Goal: Task Accomplishment & Management: Complete application form

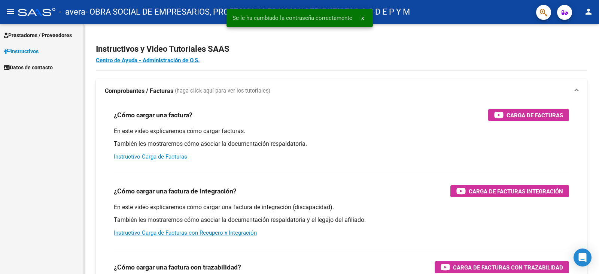
click at [362, 17] on span "x" at bounding box center [362, 18] width 3 height 7
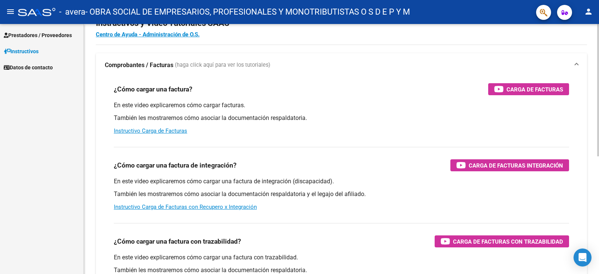
scroll to position [37, 0]
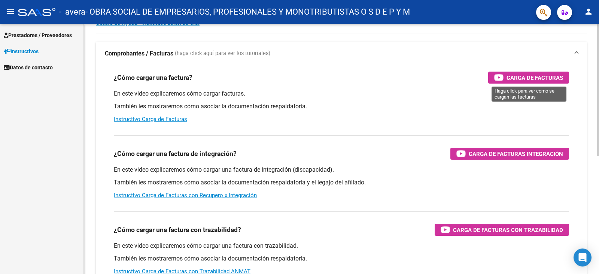
click at [546, 79] on span "Carga de Facturas" at bounding box center [534, 77] width 57 height 9
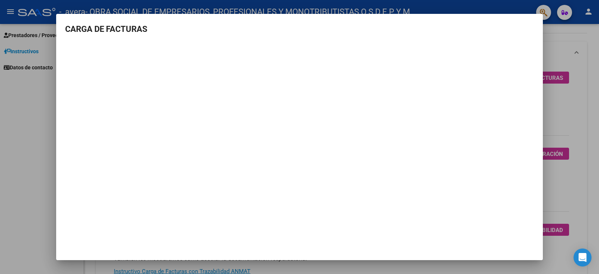
click at [559, 98] on div at bounding box center [299, 137] width 599 height 274
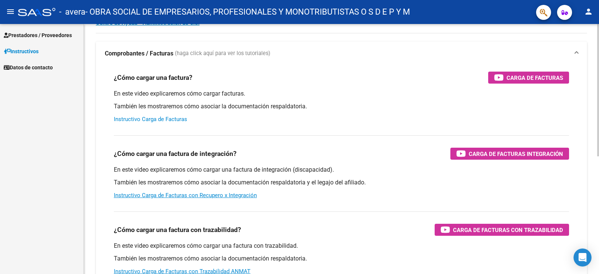
click at [179, 121] on link "Instructivo Carga de Facturas" at bounding box center [150, 119] width 73 height 7
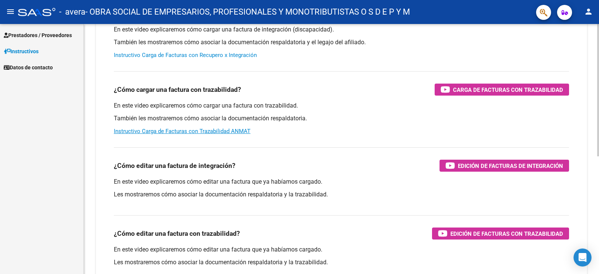
scroll to position [110, 0]
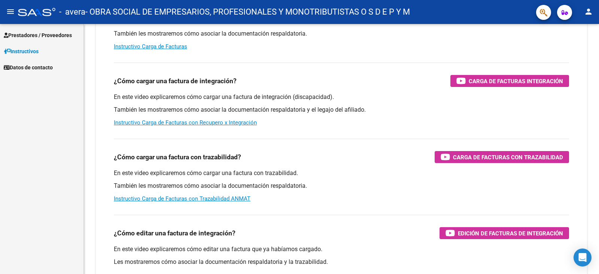
click at [59, 34] on span "Prestadores / Proveedores" at bounding box center [38, 35] width 68 height 8
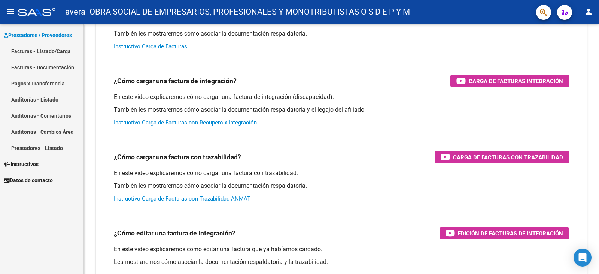
click at [52, 49] on link "Facturas - Listado/Carga" at bounding box center [41, 51] width 83 height 16
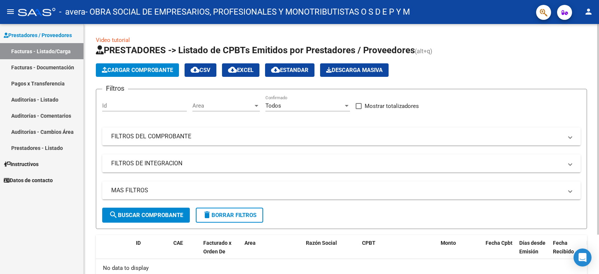
click at [144, 68] on span "Cargar Comprobante" at bounding box center [137, 70] width 71 height 7
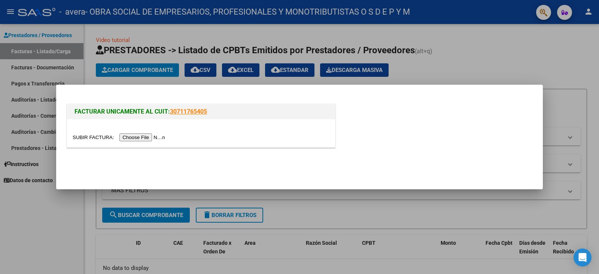
click at [142, 134] on input "file" at bounding box center [120, 137] width 95 height 8
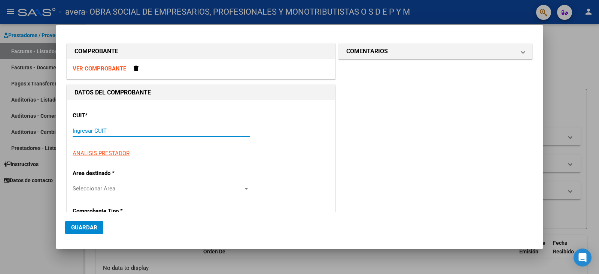
click at [201, 131] on input "Ingresar CUIT" at bounding box center [161, 130] width 177 height 7
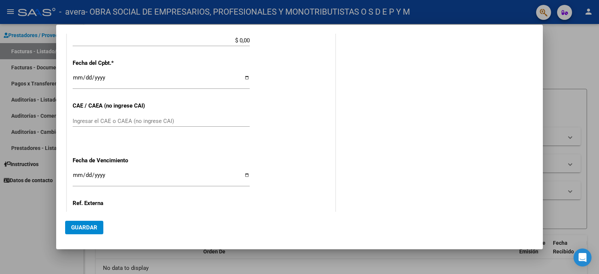
scroll to position [75, 0]
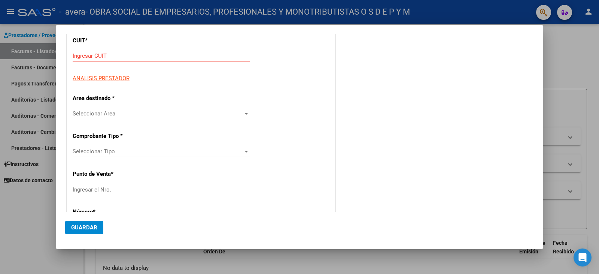
click at [156, 60] on div "Ingresar CUIT" at bounding box center [161, 55] width 177 height 11
click at [157, 59] on input "Ingresar CUIT" at bounding box center [161, 55] width 177 height 7
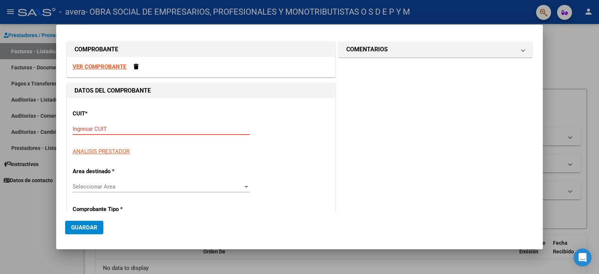
scroll to position [0, 0]
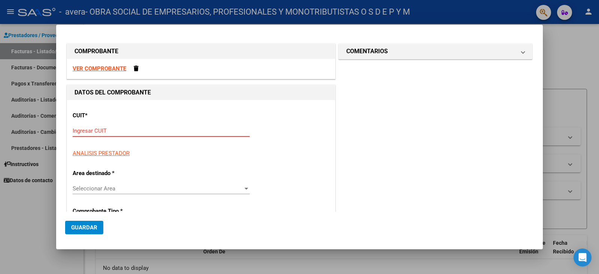
click at [135, 130] on input "Ingresar CUIT" at bounding box center [161, 130] width 177 height 7
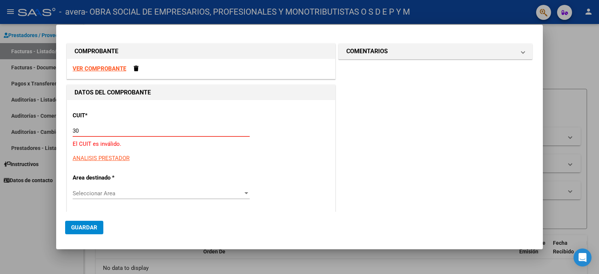
type input "3"
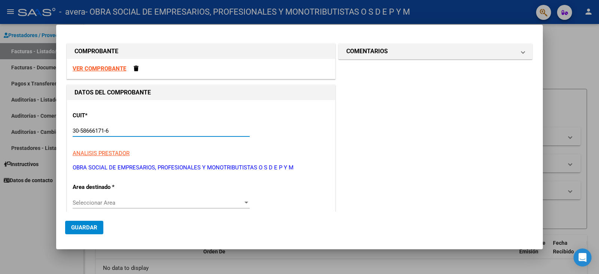
scroll to position [75, 0]
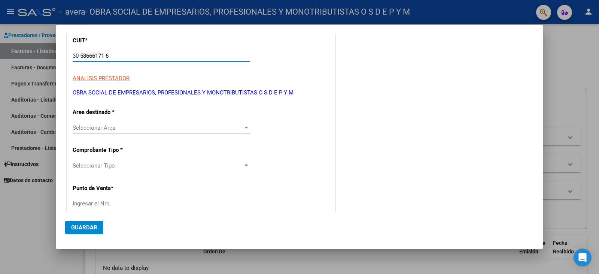
type input "30-58666171-6"
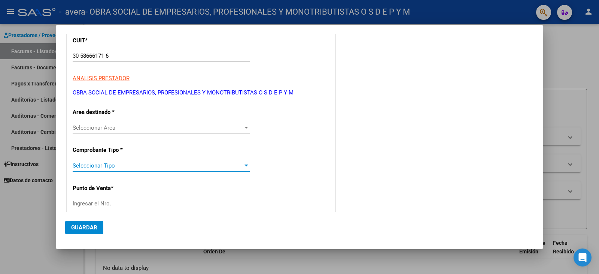
click at [151, 166] on span "Seleccionar Tipo" at bounding box center [158, 165] width 170 height 7
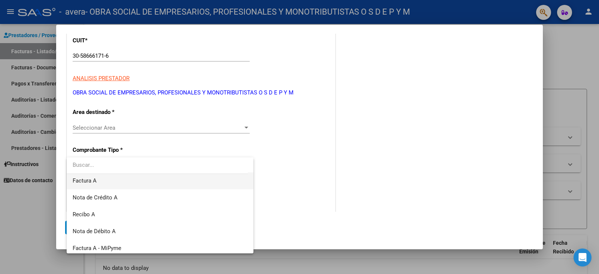
click at [104, 179] on span "Factura A" at bounding box center [160, 180] width 175 height 17
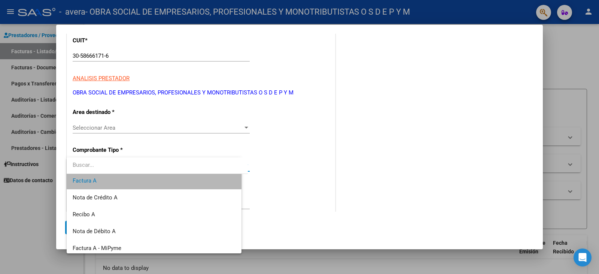
scroll to position [185, 0]
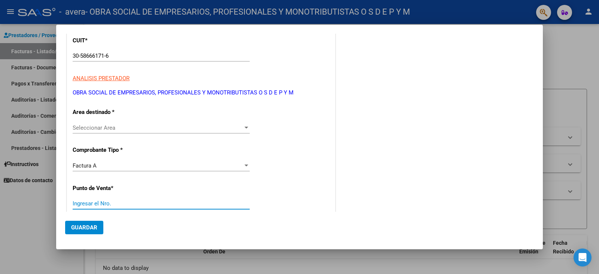
click at [116, 202] on input "Ingresar el Nro." at bounding box center [161, 203] width 177 height 7
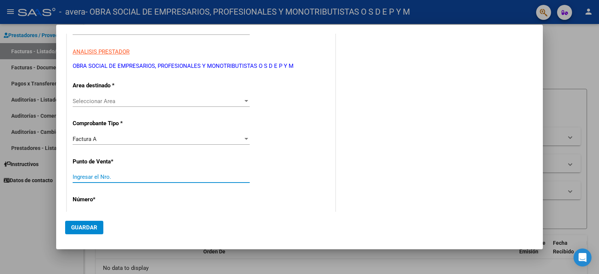
scroll to position [112, 0]
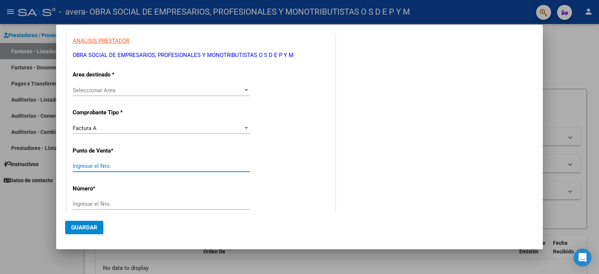
click at [142, 87] on span "Seleccionar Area" at bounding box center [158, 90] width 170 height 7
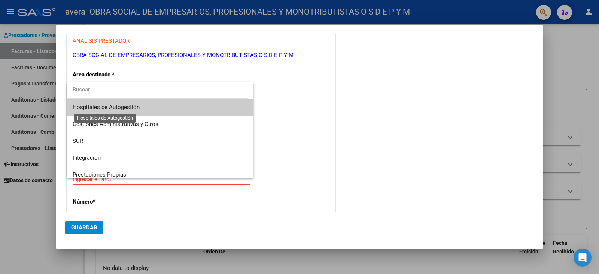
click at [127, 108] on span "Hospitales de Autogestión" at bounding box center [106, 107] width 67 height 7
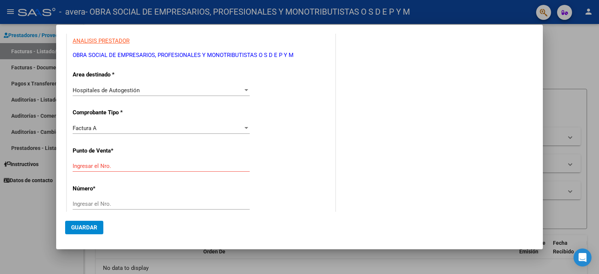
click at [122, 161] on div "Ingresar el Nro." at bounding box center [161, 165] width 177 height 11
click at [123, 165] on input "04" at bounding box center [161, 165] width 177 height 7
type input "04"
click at [112, 204] on input "Ingresar el Nro." at bounding box center [161, 203] width 177 height 7
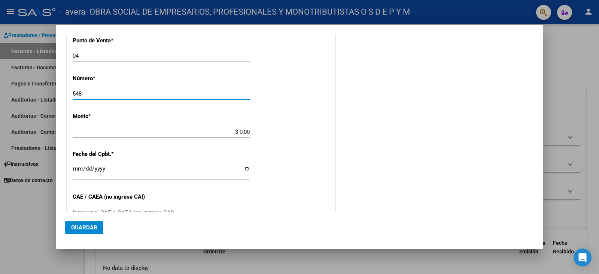
scroll to position [225, 0]
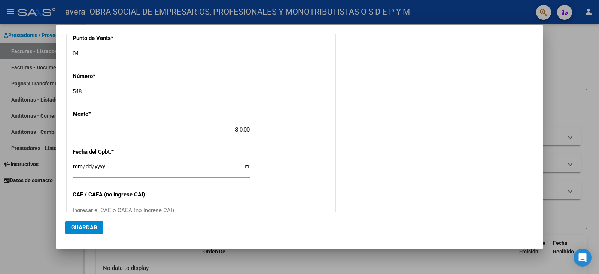
type input "548"
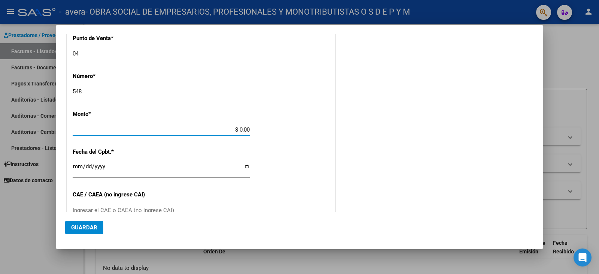
click at [116, 130] on input "$ 0,00" at bounding box center [161, 129] width 177 height 7
click at [125, 132] on input "$ 0,00" at bounding box center [161, 129] width 177 height 7
click at [245, 130] on input "$ 791.720,00" at bounding box center [161, 129] width 177 height 7
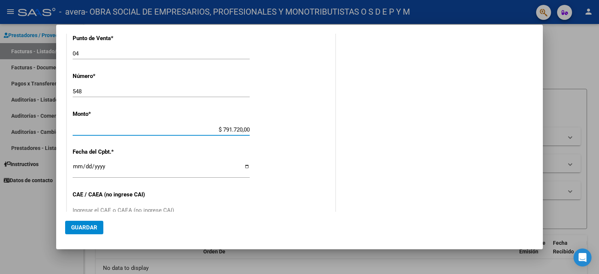
click at [245, 130] on input "$ 791.720,00" at bounding box center [161, 129] width 177 height 7
type input "$ 79.172,00"
click at [211, 149] on div "CUIT * 30-58666171-6 Ingresar CUIT ANALISIS PRESTADOR OBRA SOCIAL DE EMPRESARIO…" at bounding box center [201, 119] width 268 height 488
click at [145, 170] on input "Ingresar la fecha" at bounding box center [161, 169] width 177 height 12
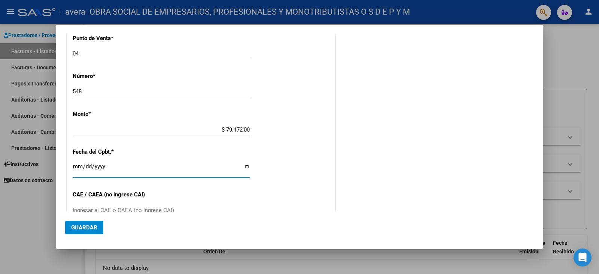
click at [244, 167] on input "Ingresar la fecha" at bounding box center [161, 169] width 177 height 12
click at [216, 155] on div "CUIT * 30-58666171-6 Ingresar CUIT ANALISIS PRESTADOR OBRA SOCIAL DE EMPRESARIO…" at bounding box center [201, 119] width 268 height 488
click at [241, 165] on input "Ingresar la fecha" at bounding box center [161, 169] width 177 height 12
click at [244, 166] on input "Ingresar la fecha" at bounding box center [161, 169] width 177 height 12
type input "[DATE]"
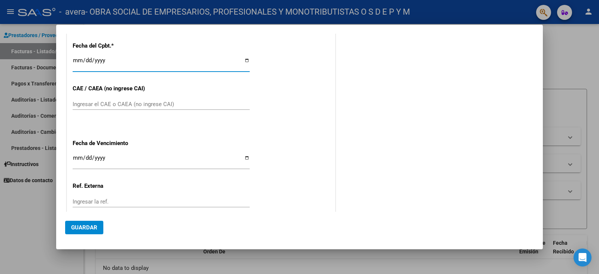
scroll to position [337, 0]
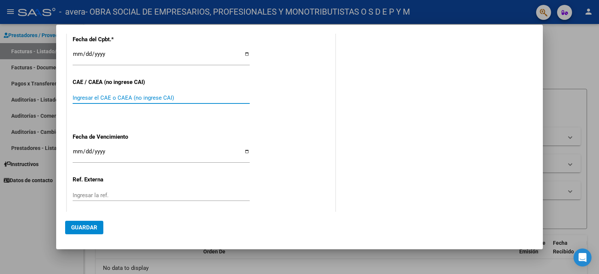
click at [152, 100] on input "Ingresar el CAE o CAEA (no ingrese CAI)" at bounding box center [161, 97] width 177 height 7
type input "75325210251034"
click at [246, 152] on input "Ingresar la fecha" at bounding box center [161, 154] width 177 height 12
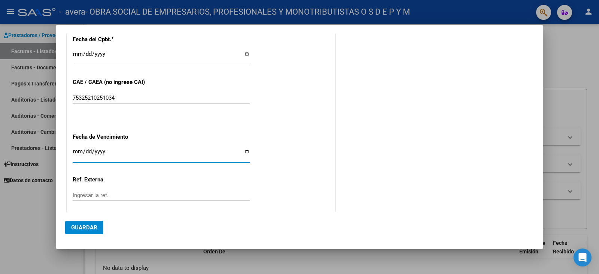
type input "[DATE]"
click at [177, 187] on div "CUIT * 30-58666171-6 Ingresar CUIT ANALISIS PRESTADOR OBRA SOCIAL DE EMPRESARIO…" at bounding box center [201, 7] width 268 height 488
click at [179, 192] on input "Ingresar la ref." at bounding box center [161, 195] width 177 height 7
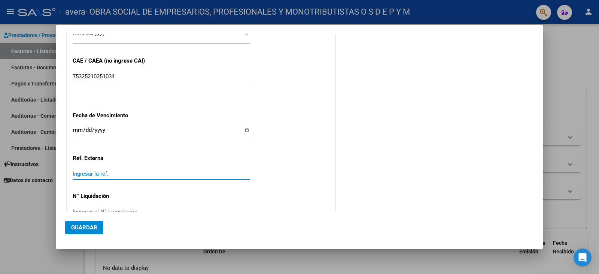
scroll to position [378, 0]
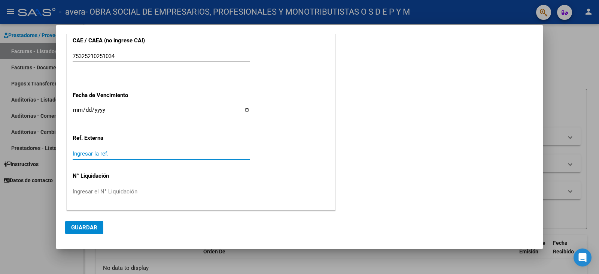
click at [132, 192] on input "Ingresar el N° Liquidación" at bounding box center [161, 191] width 177 height 7
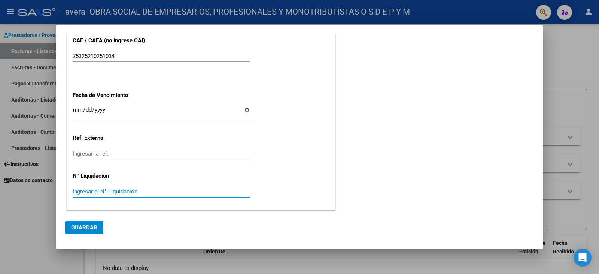
click at [108, 191] on input "Ingresar el N° Liquidación" at bounding box center [161, 191] width 177 height 7
click at [113, 191] on input "Ingresar el N° Liquidación" at bounding box center [161, 191] width 177 height 7
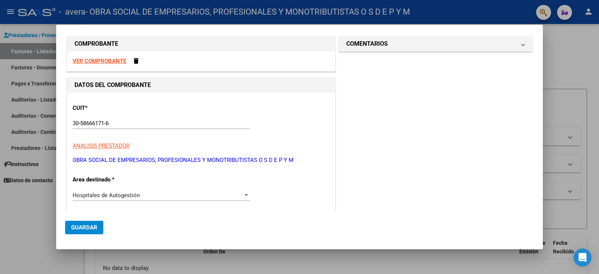
scroll to position [4, 0]
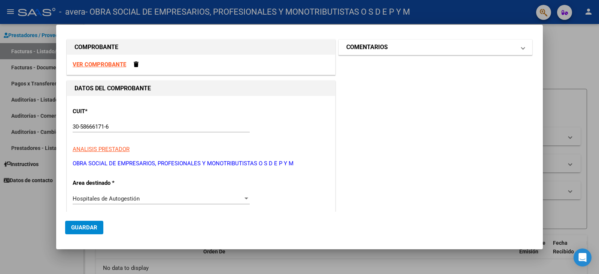
click at [391, 42] on mat-expansion-panel-header "COMENTARIOS" at bounding box center [435, 47] width 193 height 15
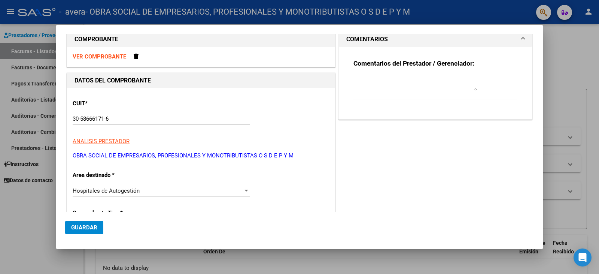
scroll to position [0, 0]
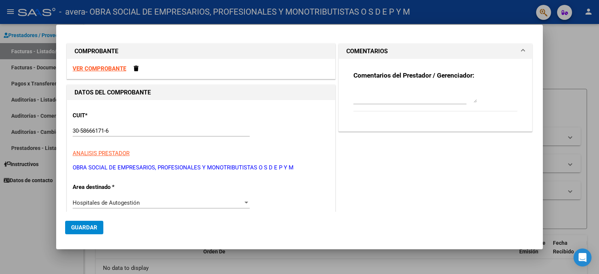
click at [392, 97] on textarea at bounding box center [415, 95] width 124 height 15
type textarea "FACTURA DE PRUEBA"
click at [97, 224] on span "Guardar" at bounding box center [84, 227] width 26 height 7
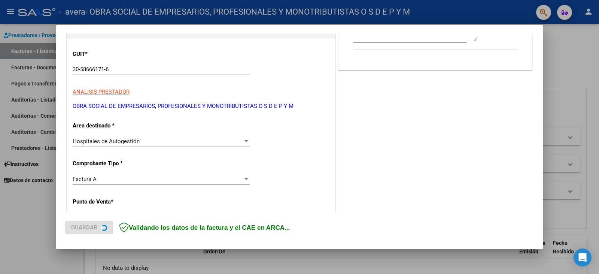
scroll to position [75, 0]
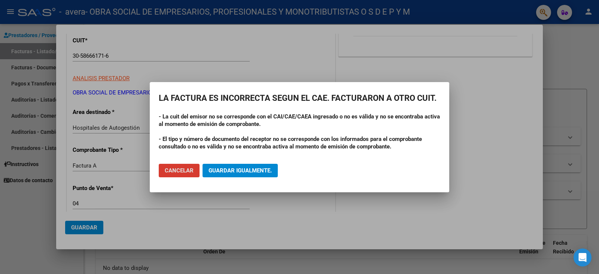
click at [186, 98] on h2 "LA FACTURA ES INCORRECTA SEGUN EL CAE. FACTURARON A OTRO CUIT." at bounding box center [299, 98] width 281 height 14
click at [300, 100] on h2 "LA FACTURA ES INCORRECTA SEGUN EL CAE. FACTURARON A OTRO CUIT." at bounding box center [299, 98] width 281 height 14
click at [278, 110] on app-popup "LA FACTURA ES INCORRECTA SEGUN EL CAE. FACTURARON A OTRO CUIT. - La cuit del em…" at bounding box center [299, 137] width 281 height 92
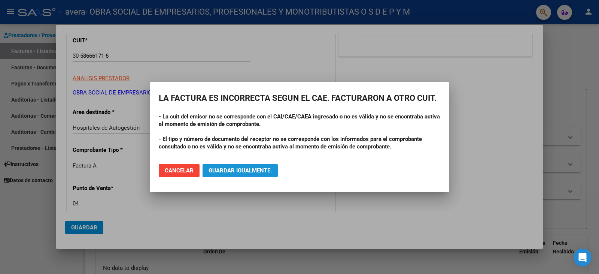
click at [248, 172] on span "Guardar igualmente." at bounding box center [239, 170] width 63 height 7
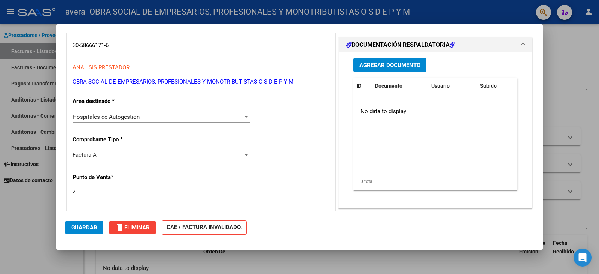
scroll to position [112, 0]
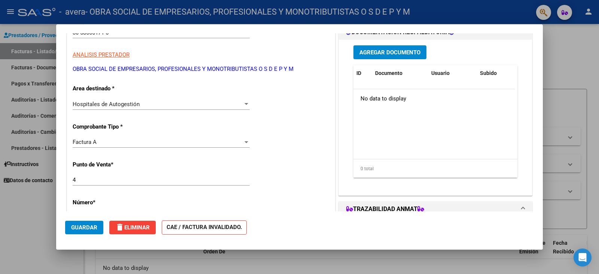
click at [372, 99] on div "No data to display" at bounding box center [433, 98] width 161 height 19
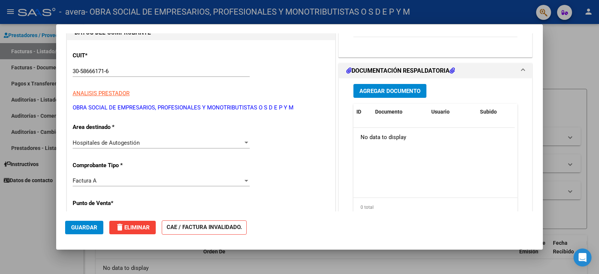
scroll to position [37, 0]
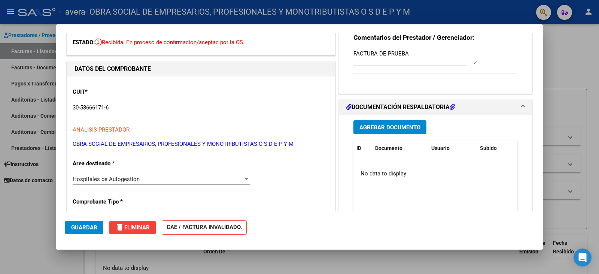
click at [397, 126] on span "Agregar Documento" at bounding box center [389, 127] width 61 height 7
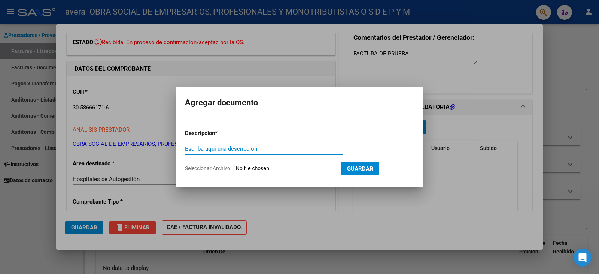
click at [276, 144] on div "Escriba aquí una descripcion" at bounding box center [264, 148] width 158 height 11
click at [286, 167] on input "Seleccionar Archivo" at bounding box center [285, 168] width 99 height 7
type input "C:\fakepath\Doc respaldatoria debito Asoc Bioquimicos San [PERSON_NAME] fact 34…"
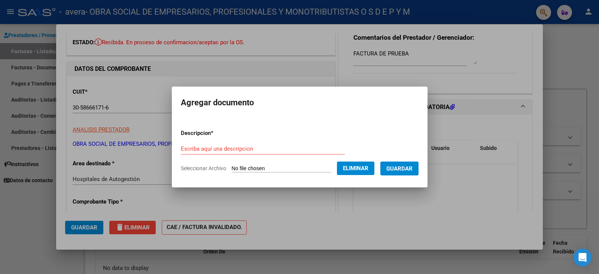
click at [403, 171] on span "Guardar" at bounding box center [399, 168] width 26 height 7
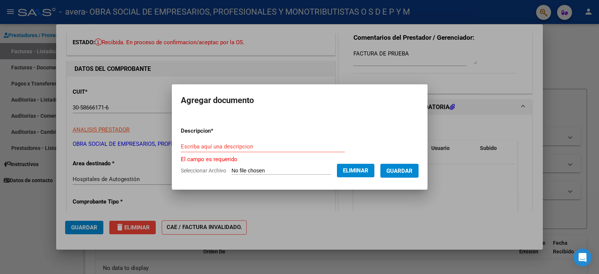
click at [274, 141] on div "Escriba aquí una descripcion" at bounding box center [263, 146] width 164 height 11
click at [275, 144] on input "Escriba aquí una descripcion" at bounding box center [263, 146] width 164 height 7
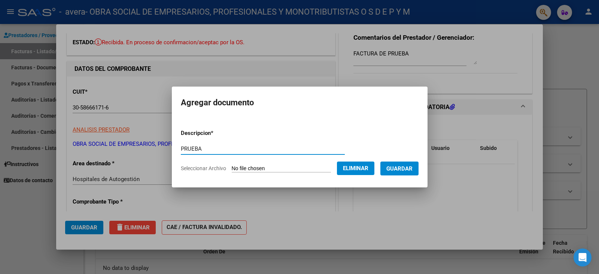
type input "PRUEBA"
click at [425, 166] on mat-dialog-content "Descripcion * PRUEBA Escriba aquí una descripcion Seleccionar Archivo Eliminar …" at bounding box center [300, 147] width 256 height 61
click at [418, 166] on button "Guardar" at bounding box center [399, 168] width 38 height 14
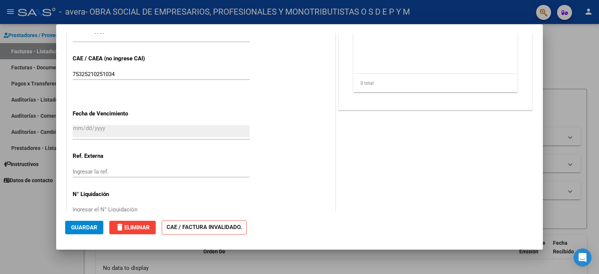
scroll to position [262, 0]
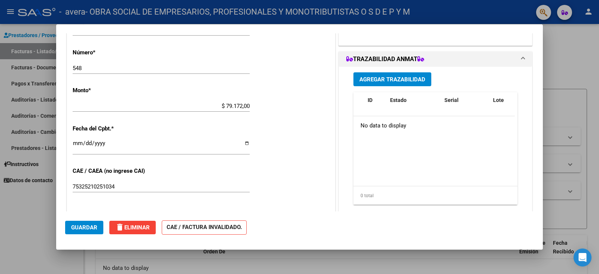
click at [560, 50] on div at bounding box center [299, 137] width 599 height 274
type input "$ 0,00"
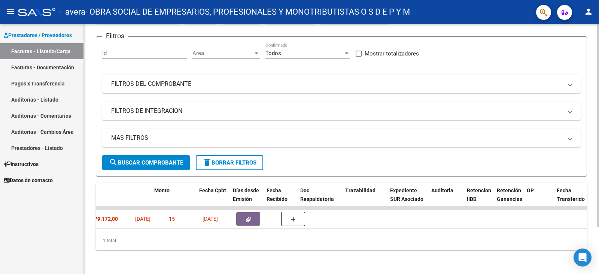
scroll to position [0, 363]
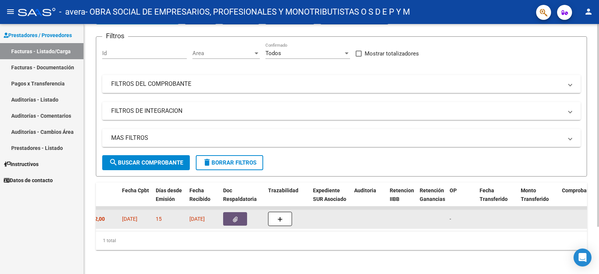
click at [239, 212] on button "button" at bounding box center [235, 218] width 24 height 13
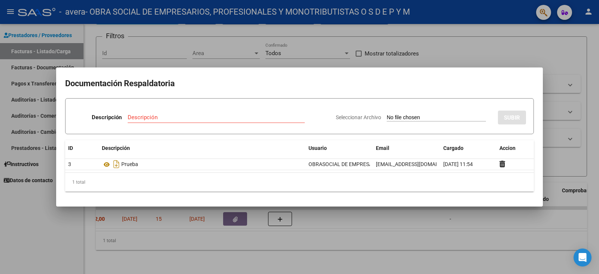
click at [435, 51] on div at bounding box center [299, 137] width 599 height 274
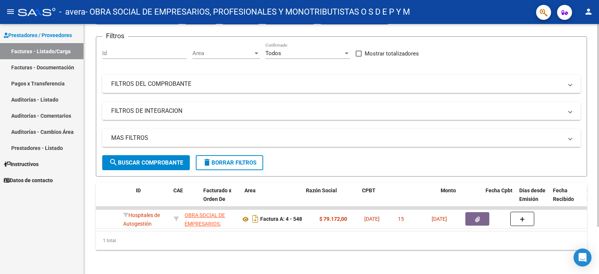
scroll to position [0, 0]
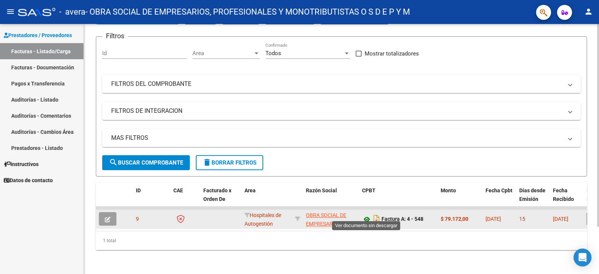
click at [364, 214] on icon at bounding box center [367, 218] width 10 height 9
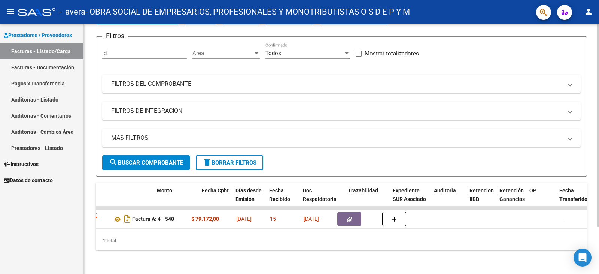
scroll to position [0, 229]
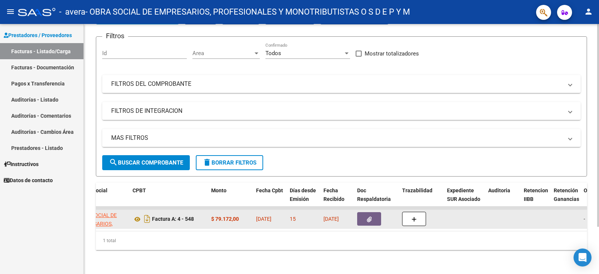
click at [366, 213] on button "button" at bounding box center [369, 218] width 24 height 13
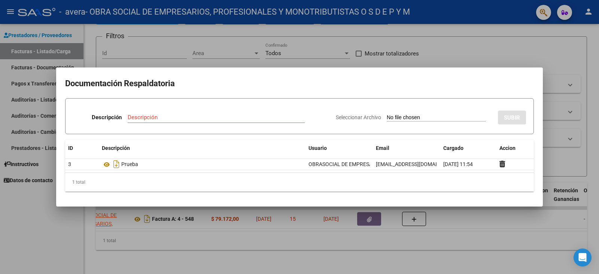
click at [447, 47] on div at bounding box center [299, 137] width 599 height 274
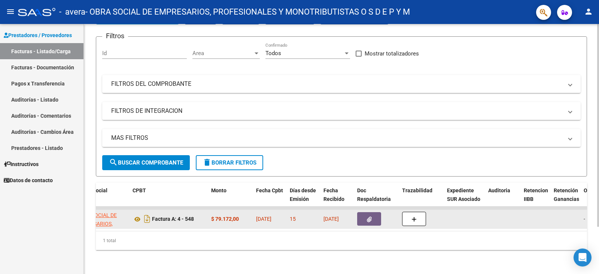
click at [353, 210] on datatable-body-cell "[DATE]" at bounding box center [337, 219] width 34 height 18
click at [362, 212] on button "button" at bounding box center [369, 218] width 24 height 13
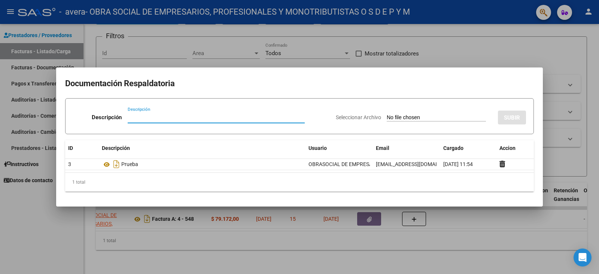
click at [484, 63] on div at bounding box center [299, 137] width 599 height 274
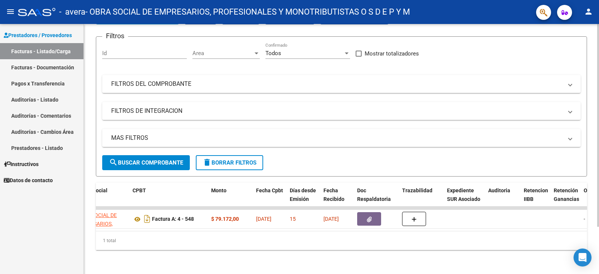
click at [318, 154] on form "Filtros Id Area Area Todos Confirmado Mostrar totalizadores FILTROS DEL COMPROB…" at bounding box center [341, 106] width 491 height 140
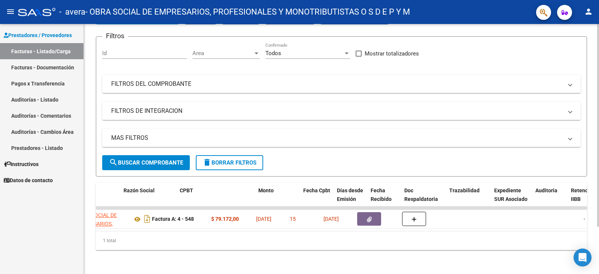
scroll to position [0, 0]
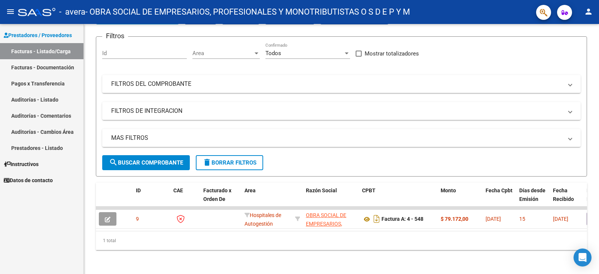
drag, startPoint x: 327, startPoint y: 1, endPoint x: 300, endPoint y: 10, distance: 28.1
click at [300, 10] on span "- OBRA SOCIAL DE EMPRESARIOS, PROFESIONALES Y MONOTRIBUTISTAS O S D E P Y M" at bounding box center [247, 12] width 325 height 16
